Goal: Information Seeking & Learning: Learn about a topic

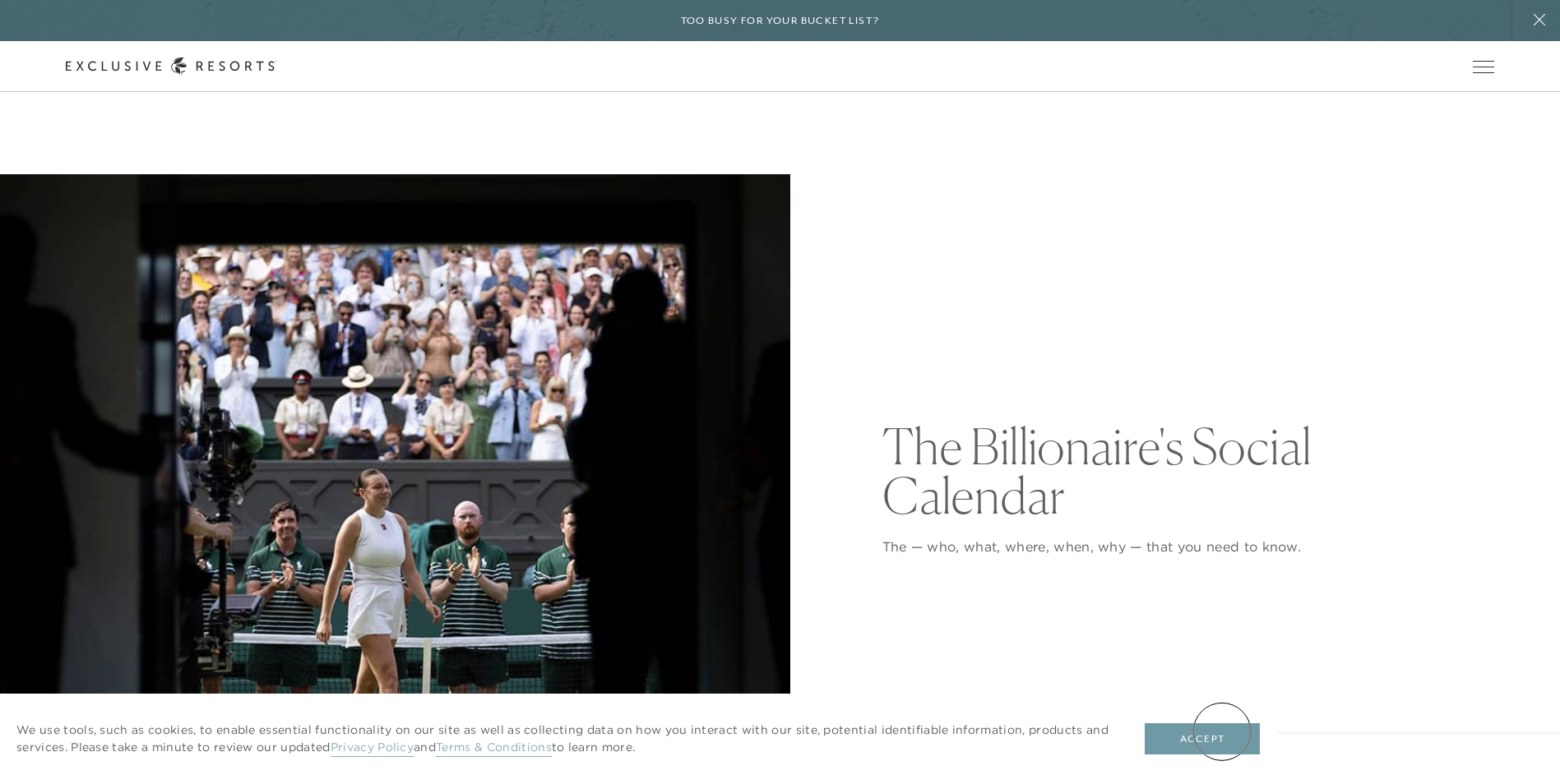
click at [1222, 732] on button "Accept" at bounding box center [1202, 739] width 115 height 31
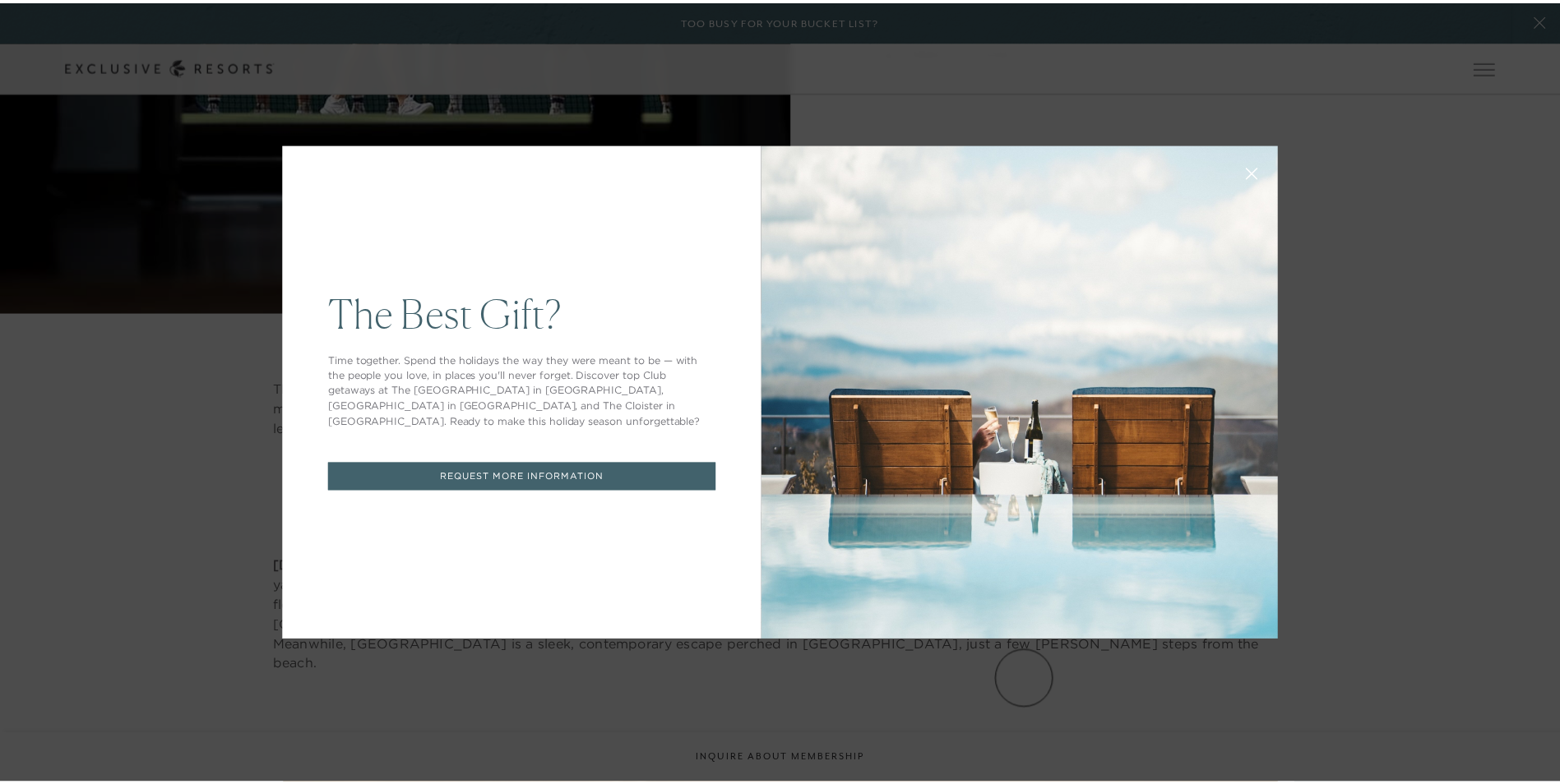
click at [1255, 169] on icon at bounding box center [1261, 174] width 12 height 12
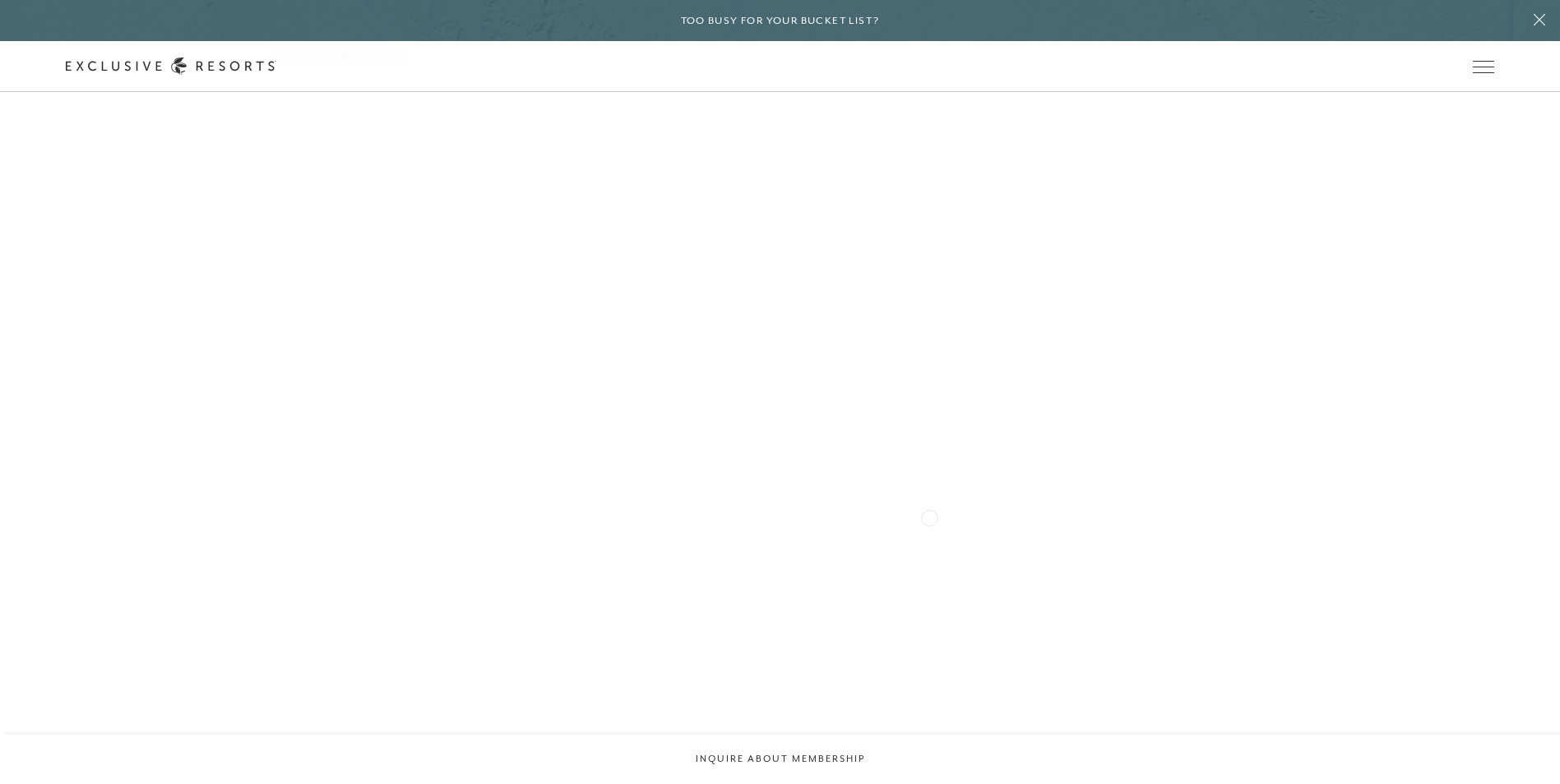
scroll to position [16261, 0]
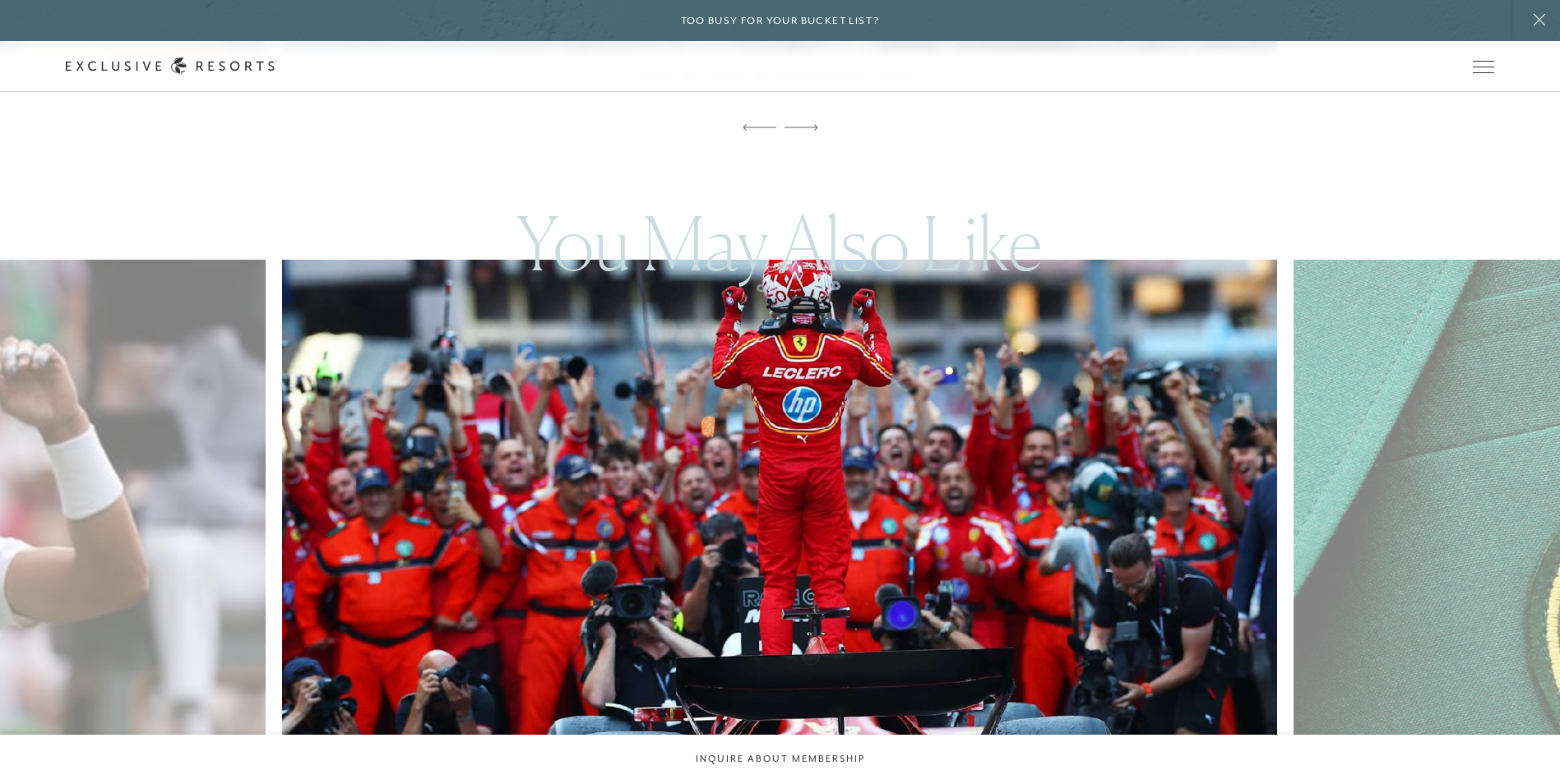
scroll to position [17082, 0]
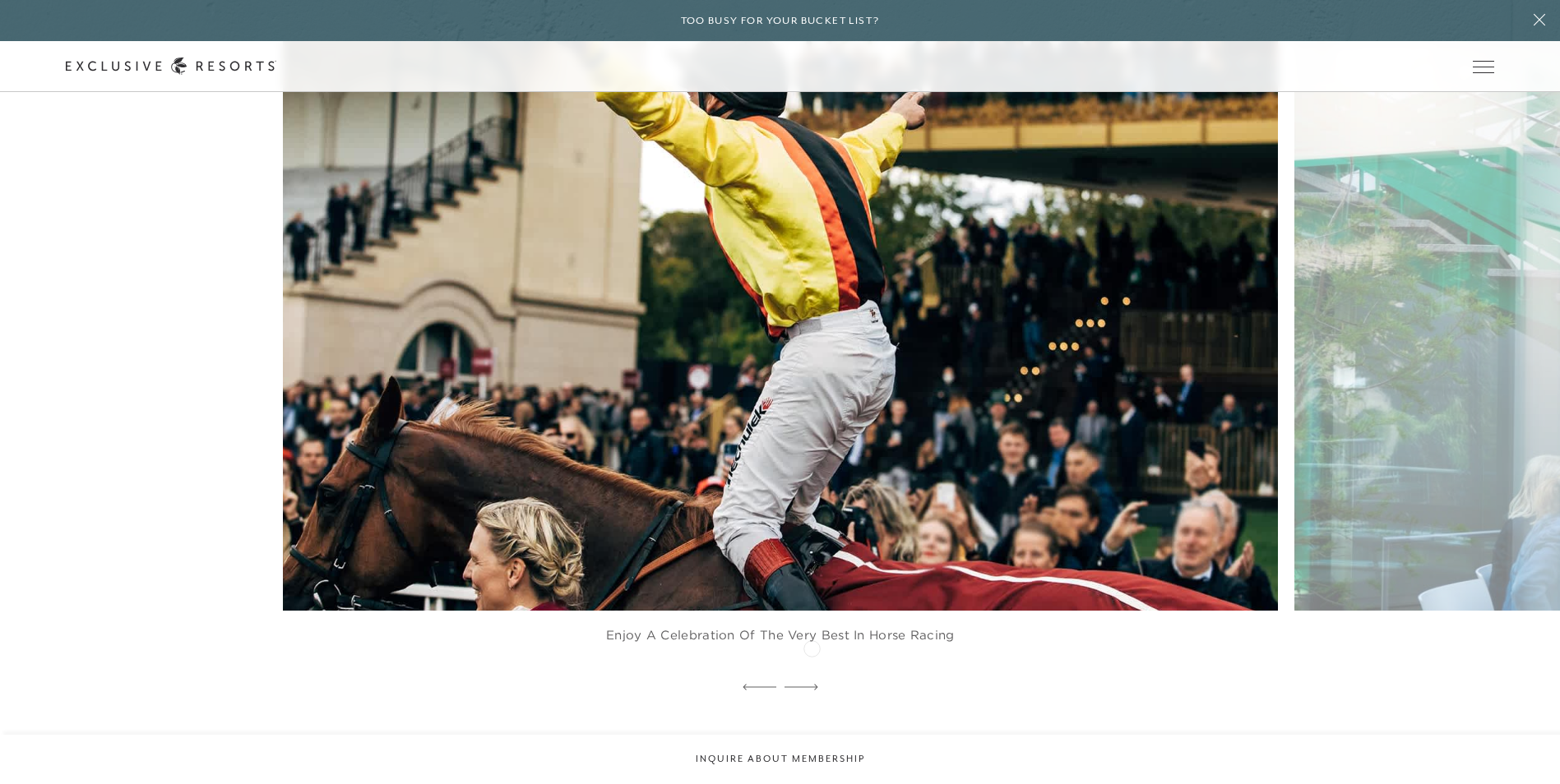
scroll to position [15357, 0]
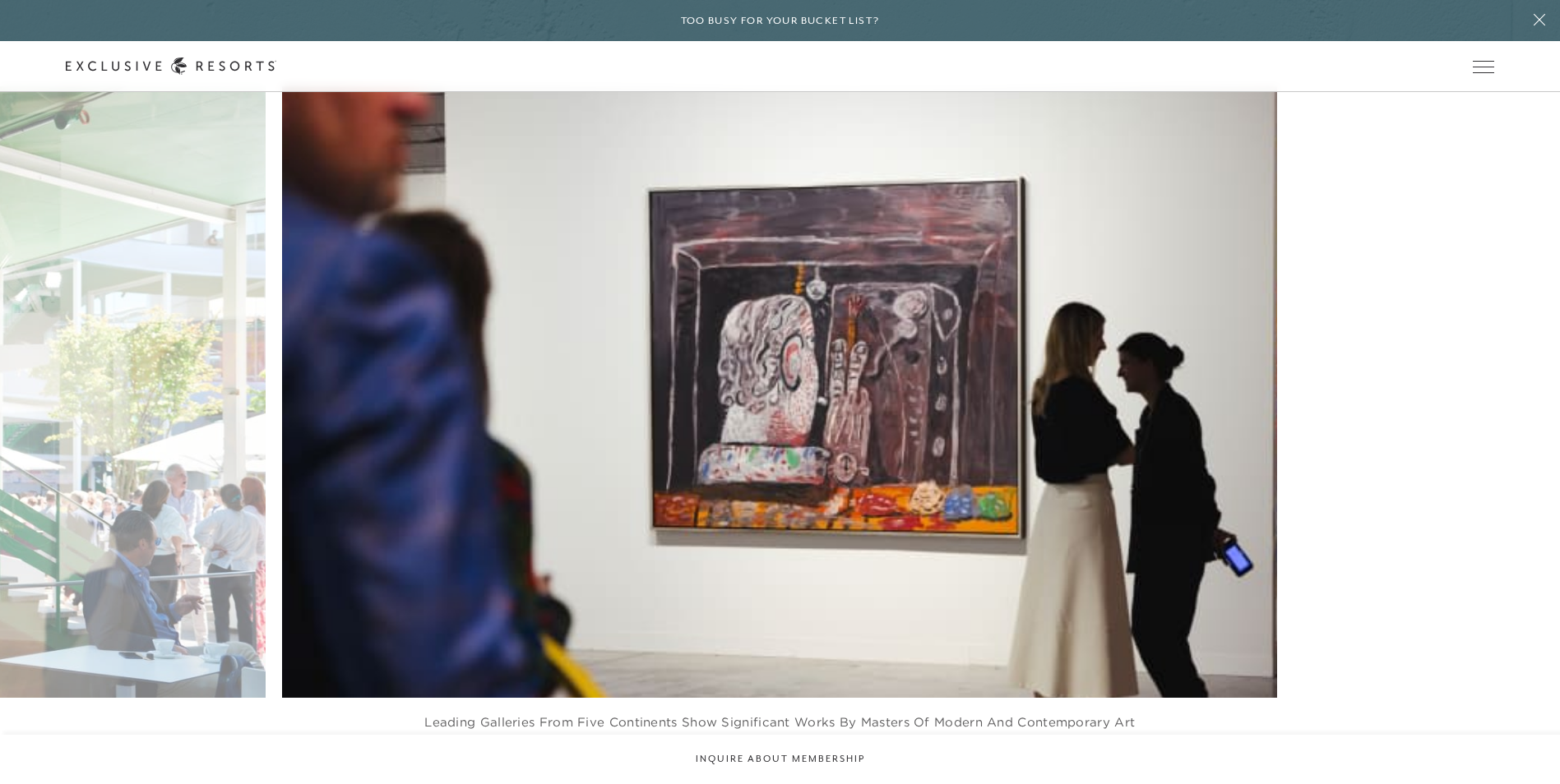
scroll to position [15439, 0]
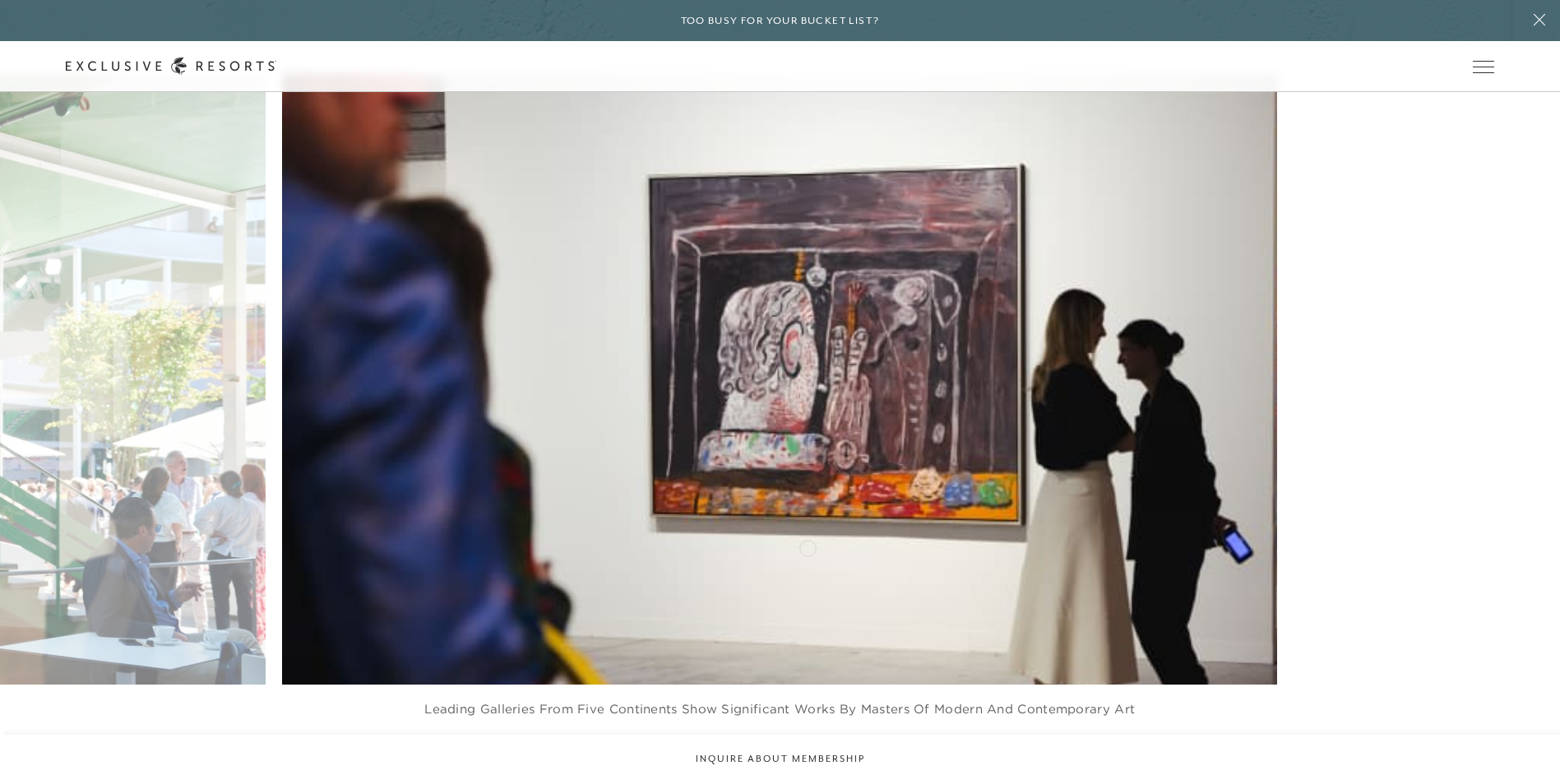
click at [807, 758] on icon at bounding box center [801, 762] width 33 height 7
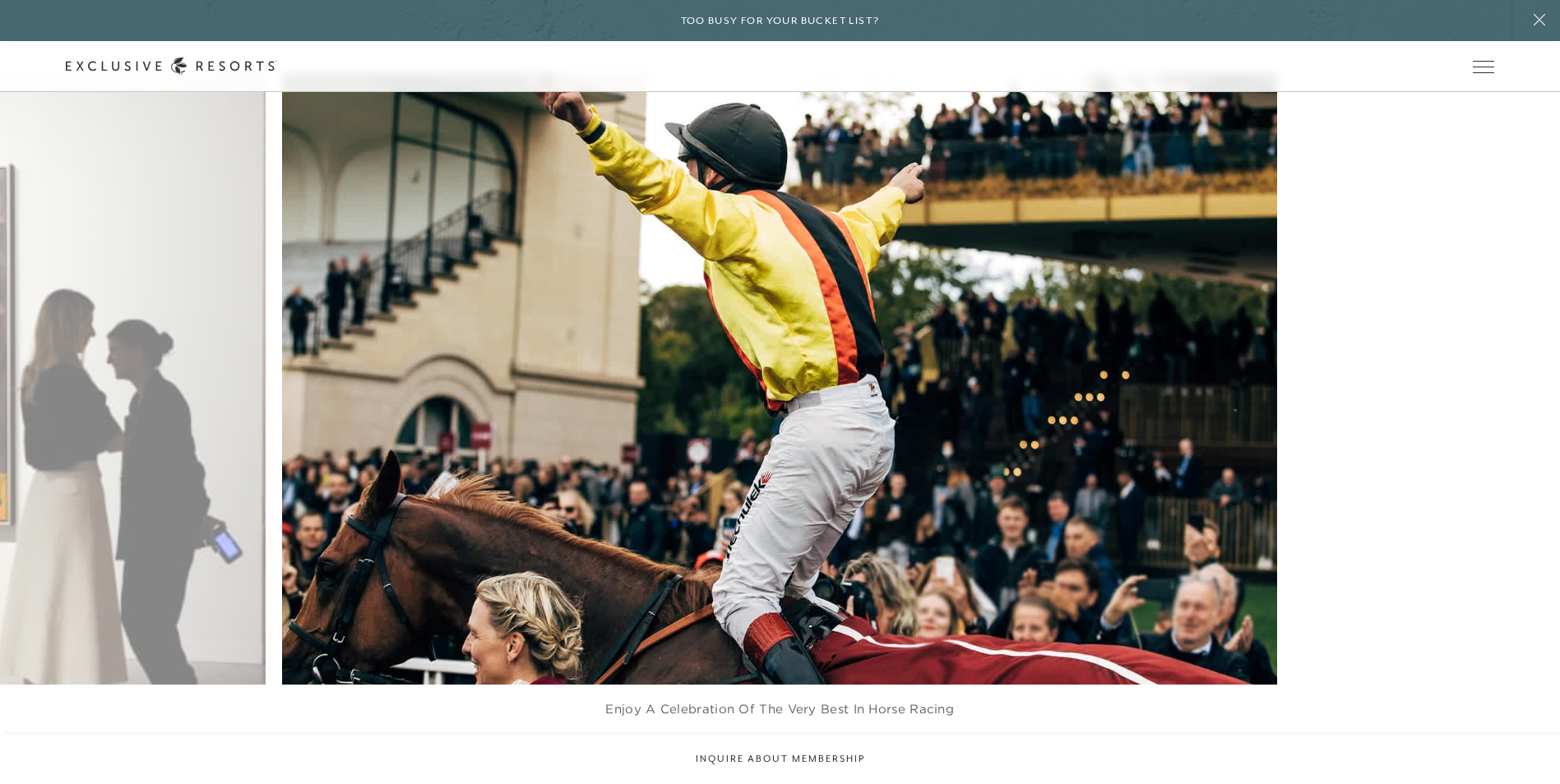
click at [808, 750] on div at bounding box center [801, 762] width 33 height 25
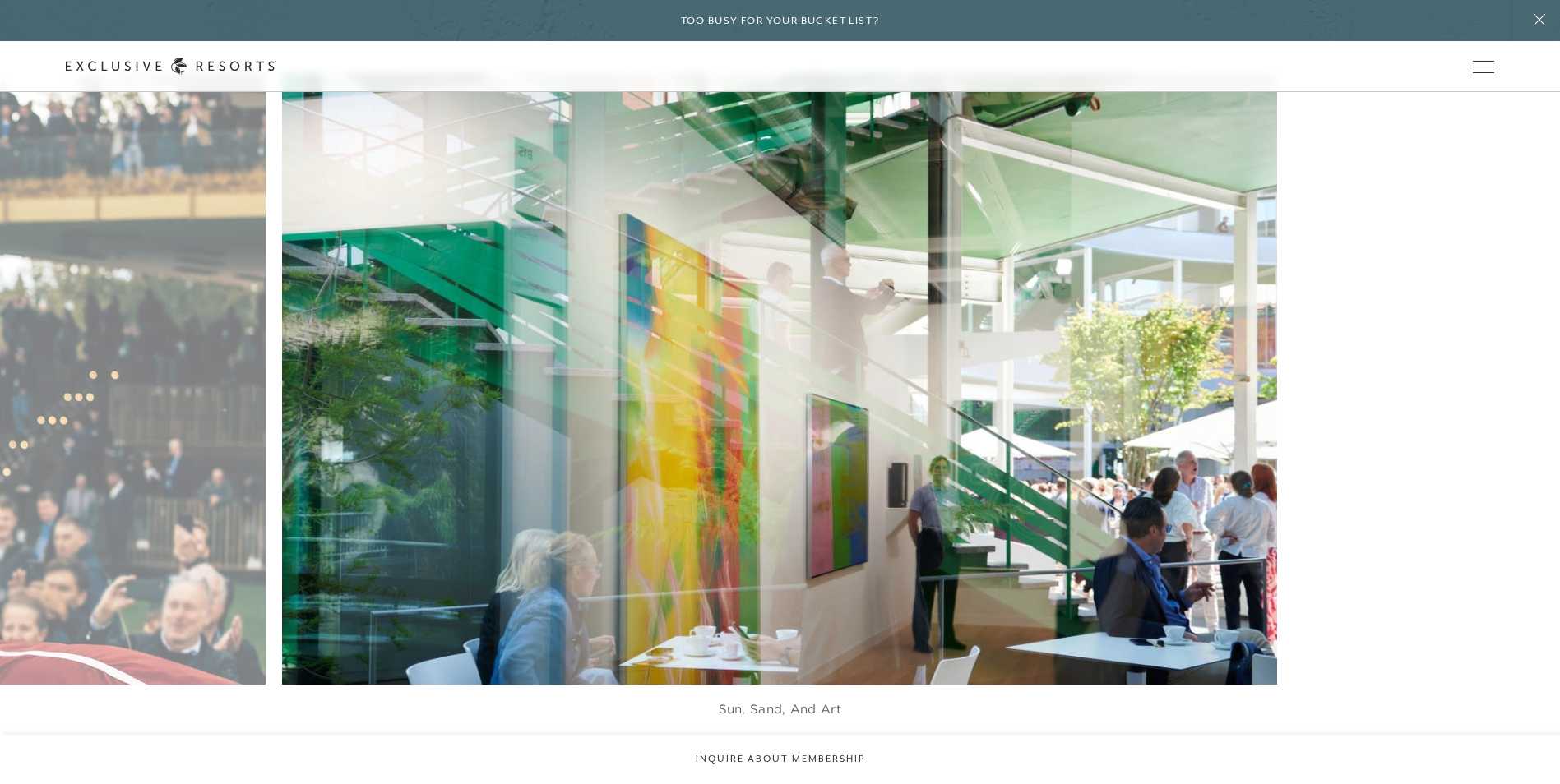
click at [808, 750] on div at bounding box center [801, 762] width 33 height 25
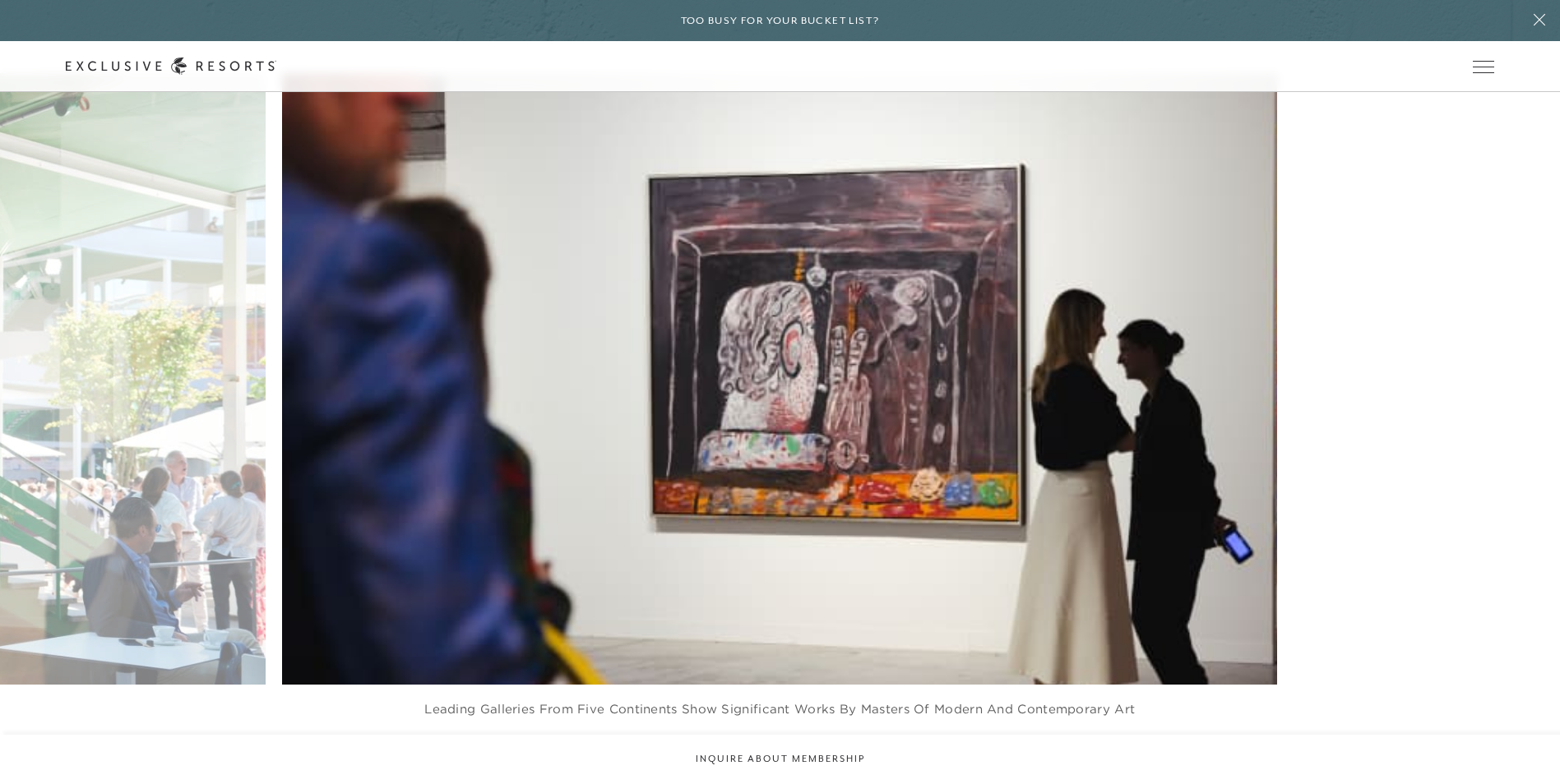
click at [808, 750] on div at bounding box center [801, 762] width 33 height 25
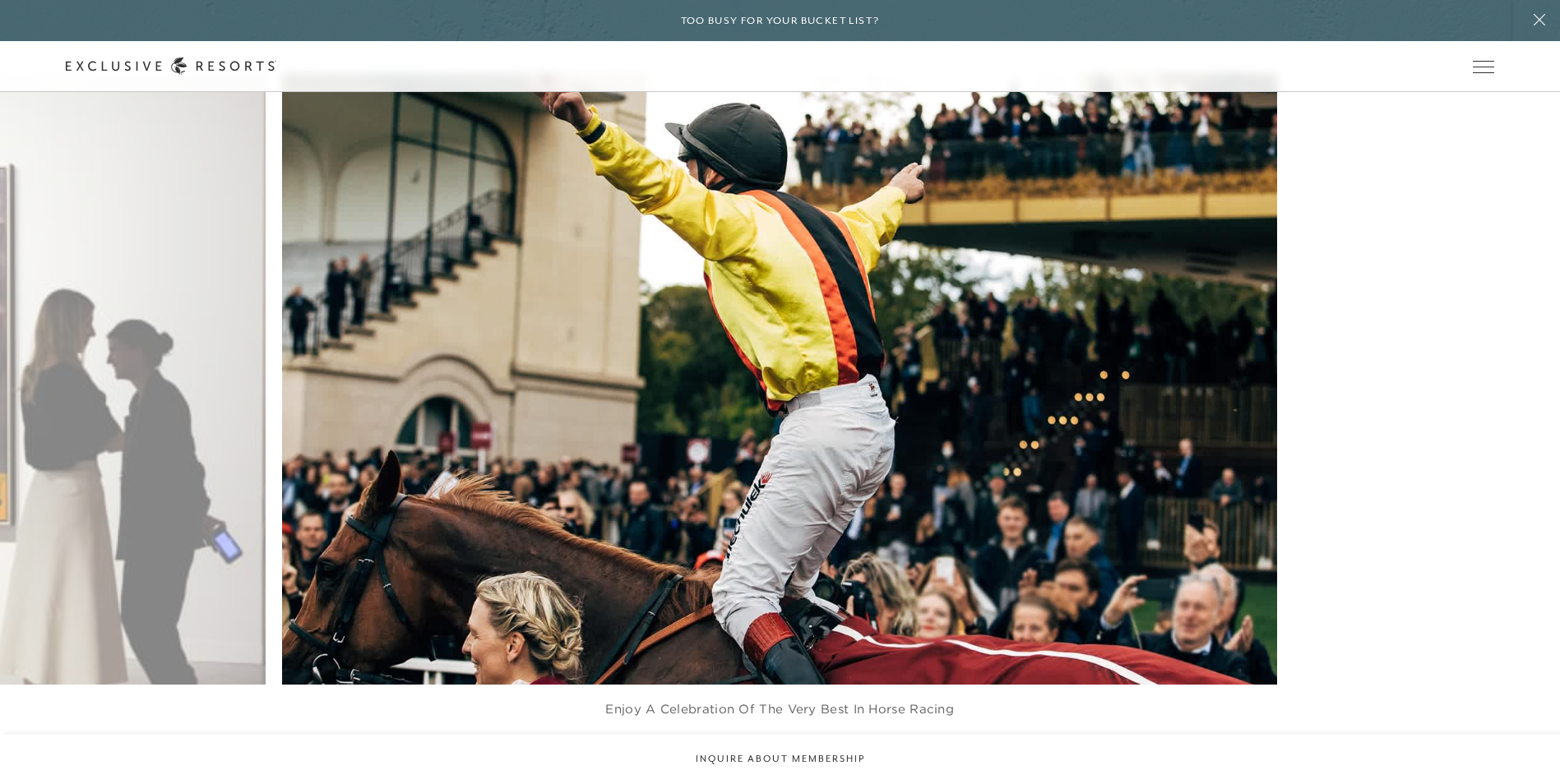
click at [808, 750] on div at bounding box center [801, 762] width 33 height 25
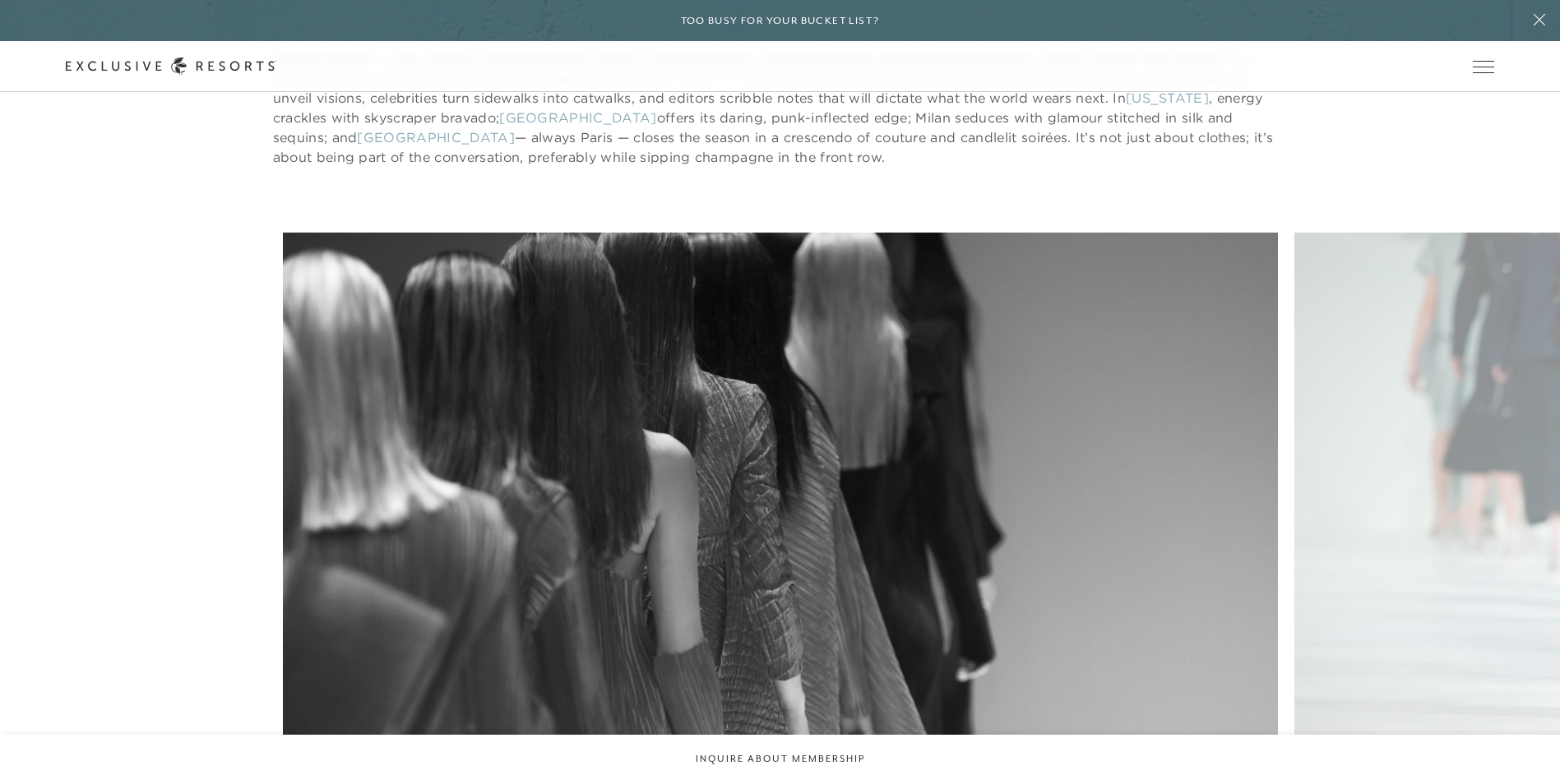
scroll to position [12315, 0]
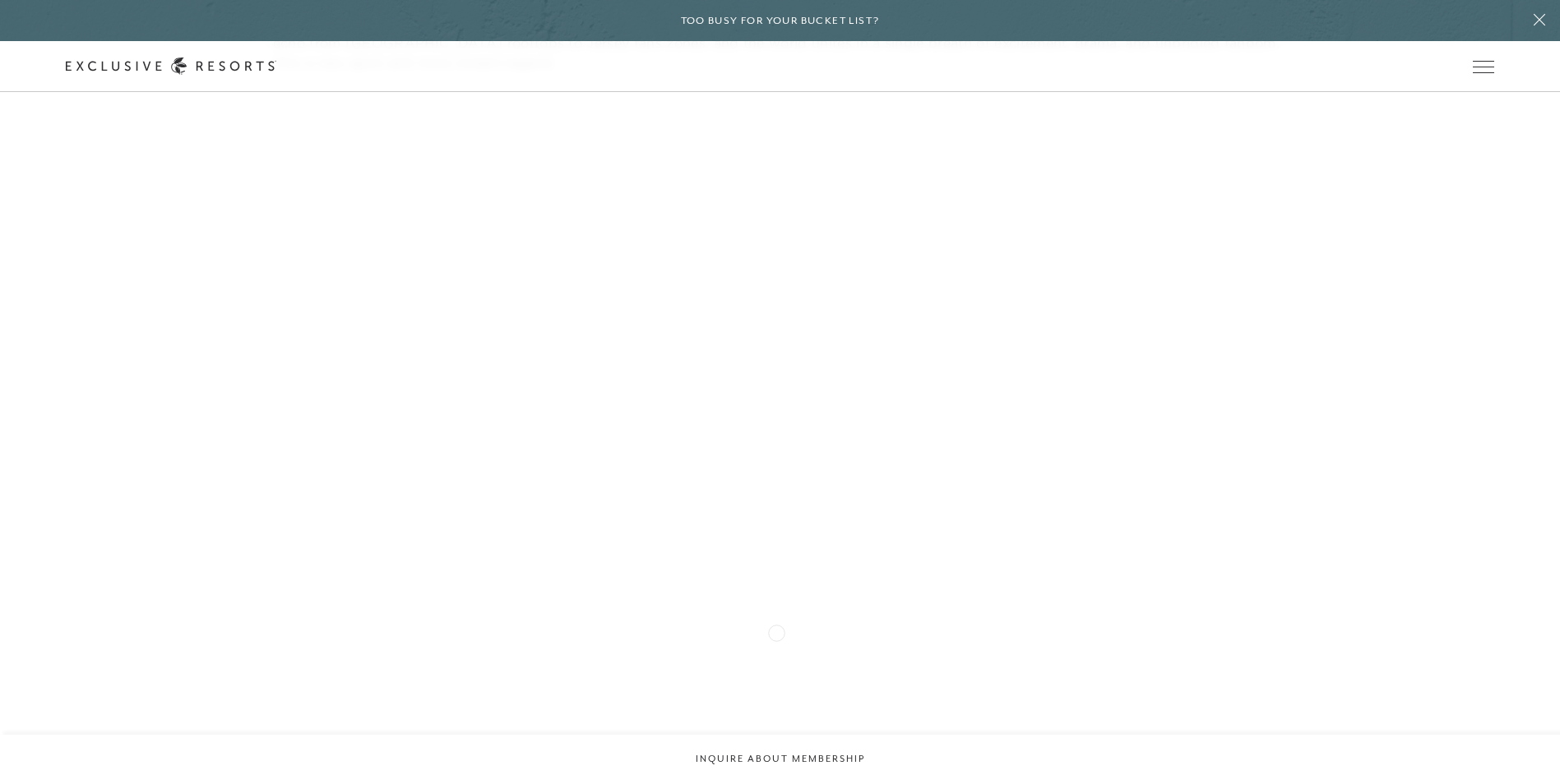
scroll to position [10424, 0]
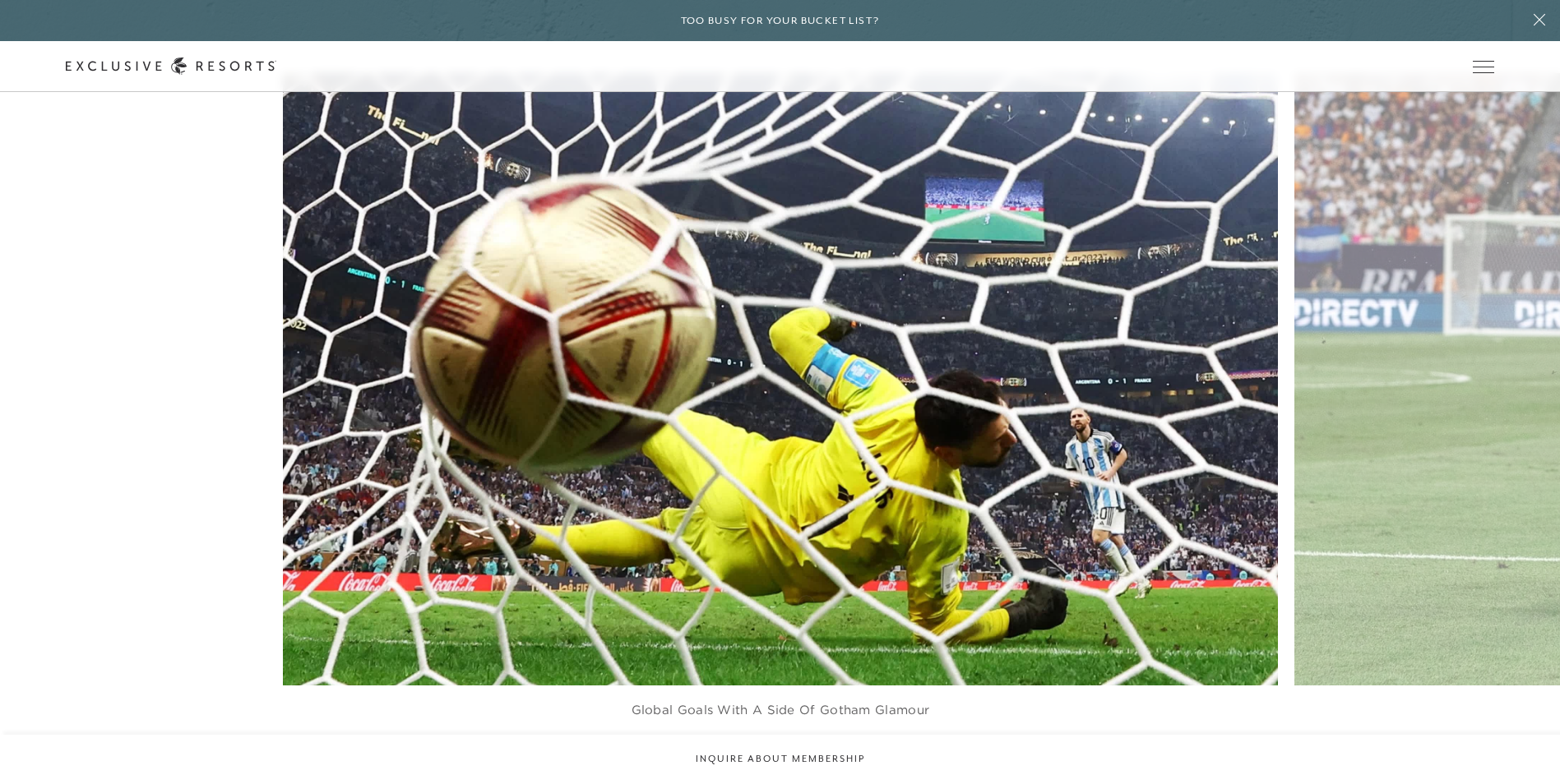
click at [806, 751] on div at bounding box center [801, 763] width 33 height 25
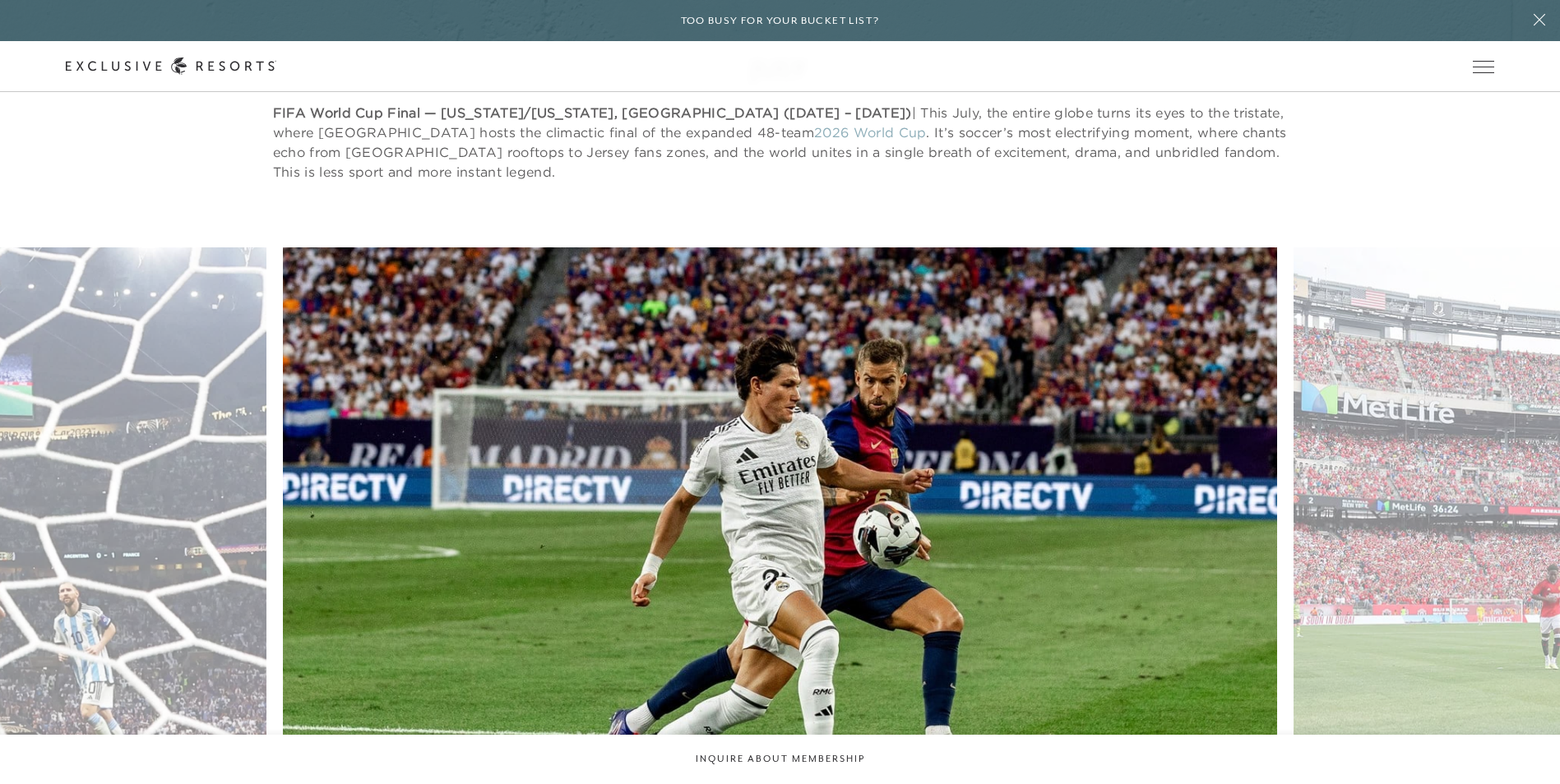
scroll to position [10260, 0]
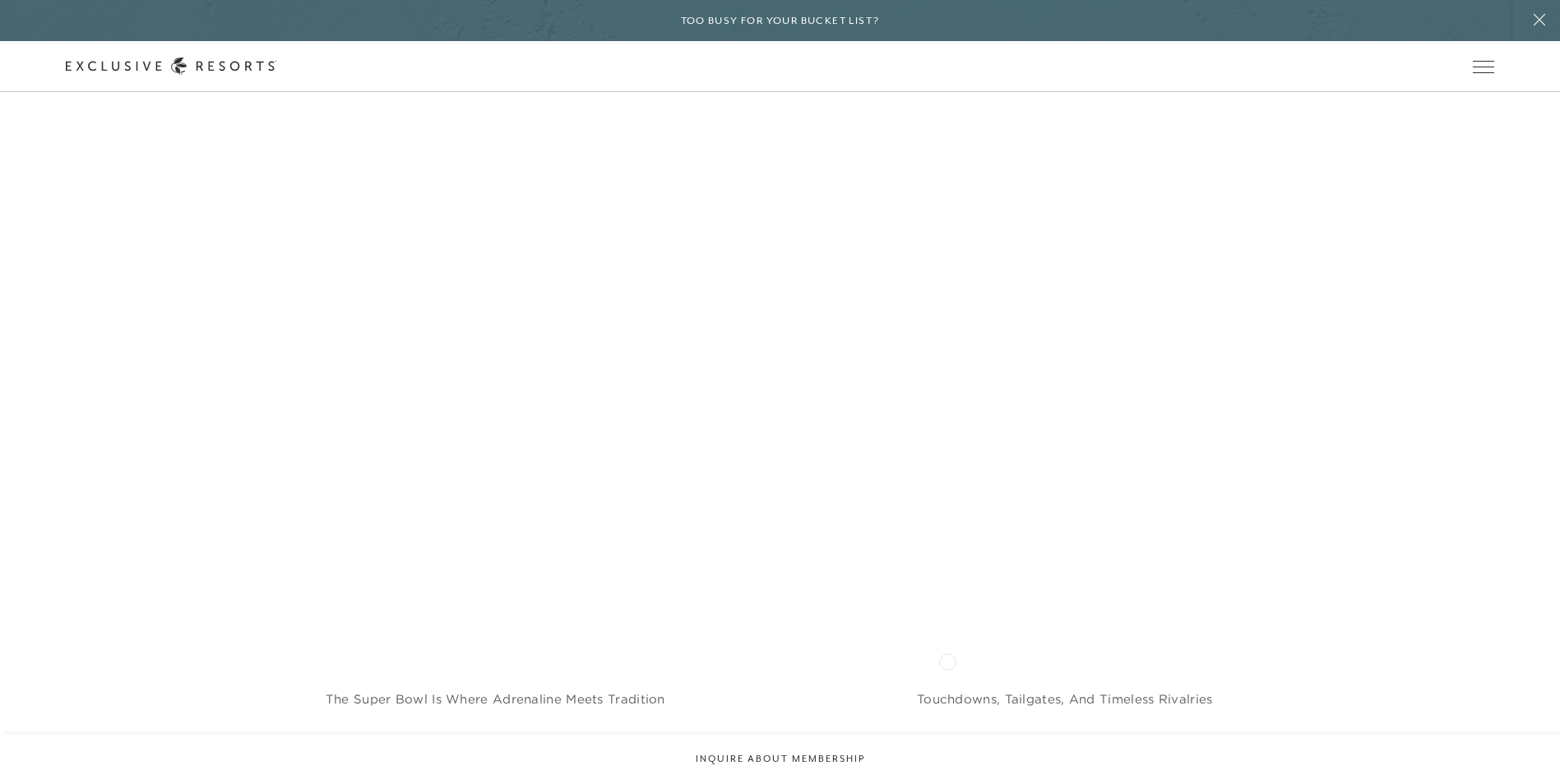
scroll to position [2121, 0]
